Goal: Use online tool/utility: Utilize a website feature to perform a specific function

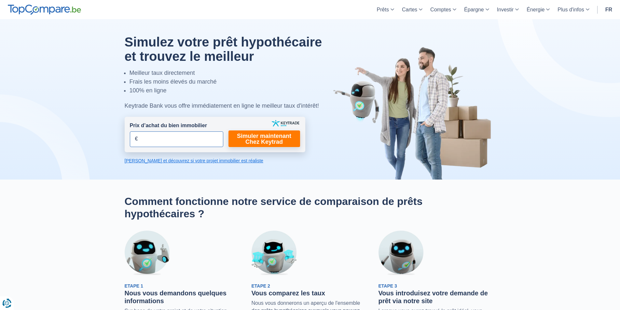
click at [144, 143] on input "Prix d’achat du bien immobilier" at bounding box center [176, 140] width 93 height 16
type input "296.000"
click at [246, 137] on link "Simuler maintenant Chez Keytrad" at bounding box center [265, 139] width 72 height 17
click at [252, 143] on link "Simuler maintenant Chez Keytrad" at bounding box center [265, 139] width 72 height 17
click at [167, 161] on link "[PERSON_NAME] et découvrez si votre projet immobilier est réaliste" at bounding box center [215, 161] width 181 height 7
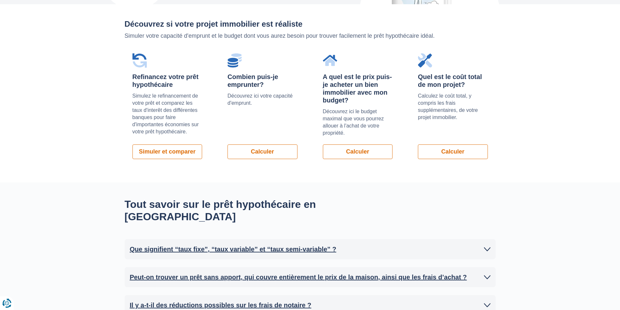
scroll to position [462, 0]
